Goal: Information Seeking & Learning: Learn about a topic

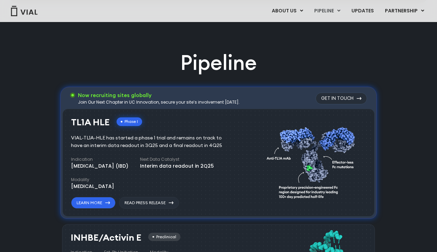
drag, startPoint x: 78, startPoint y: 137, endPoint x: 209, endPoint y: 139, distance: 130.9
click at [209, 139] on div "VIAL-TL1A-HLE has started a phase 1 trial and remains on track to have an inter…" at bounding box center [151, 141] width 161 height 15
copy div "interim data readout in 3Q25 and a final readout in 4Q25"
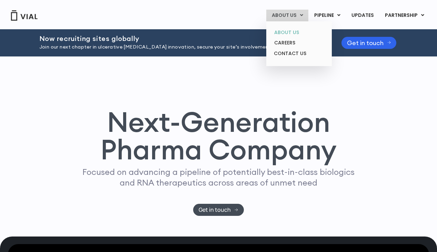
click at [294, 32] on link "ABOUT US" at bounding box center [298, 32] width 60 height 11
